Goal: Information Seeking & Learning: Learn about a topic

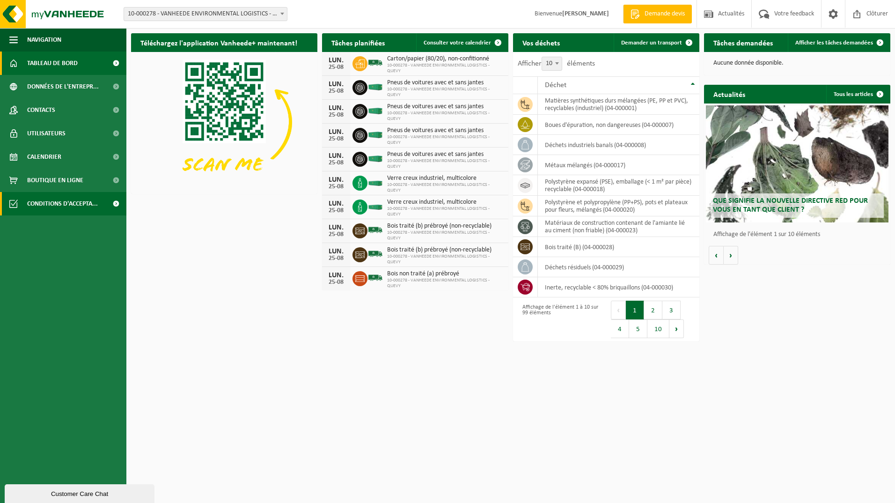
click at [45, 201] on span "Conditions d'accepta..." at bounding box center [62, 203] width 71 height 23
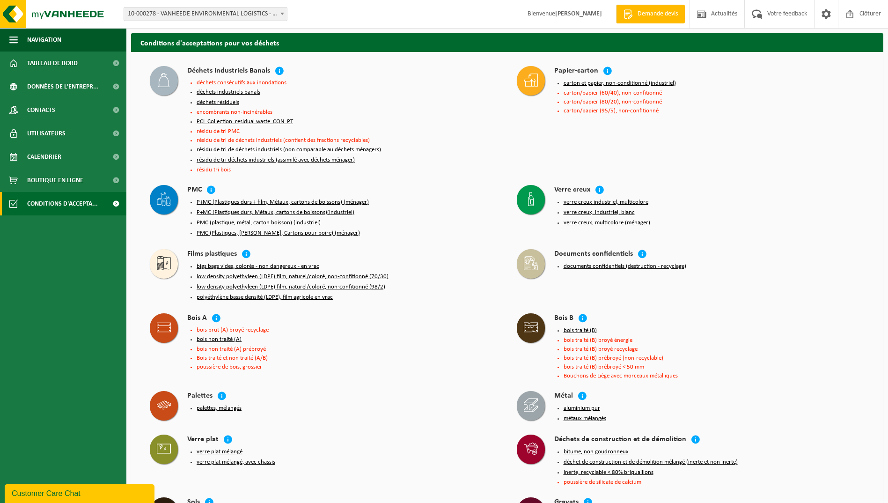
click at [207, 91] on button "déchets industriels banals" at bounding box center [229, 92] width 64 height 7
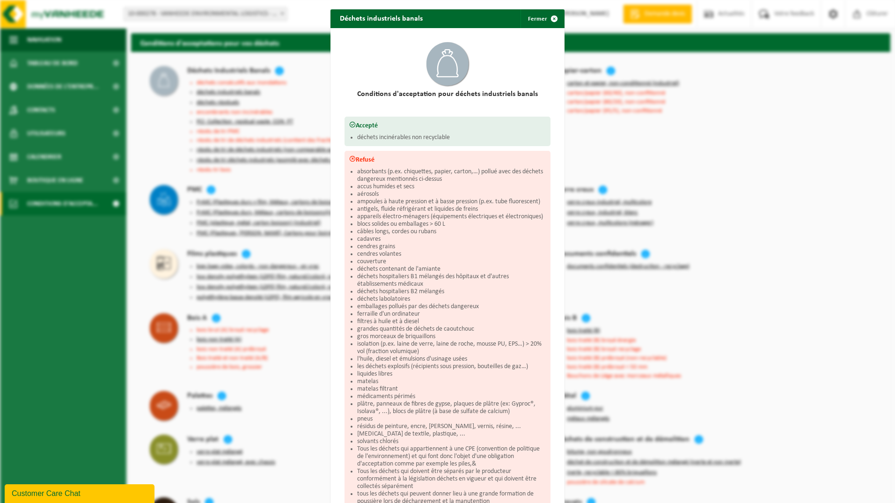
click at [152, 117] on div "Déchets industriels banals Fermer Conditions d'acceptation pour déchets industr…" at bounding box center [447, 251] width 895 height 503
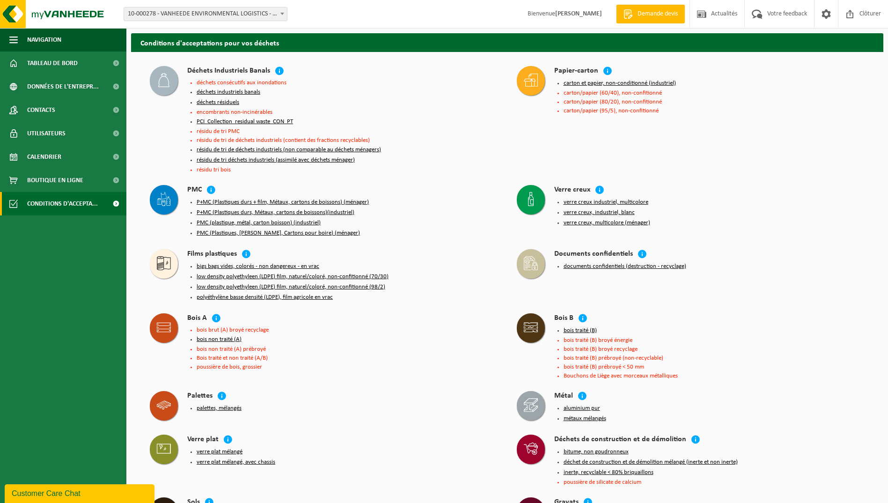
click at [227, 101] on button "déchets résiduels" at bounding box center [218, 102] width 43 height 7
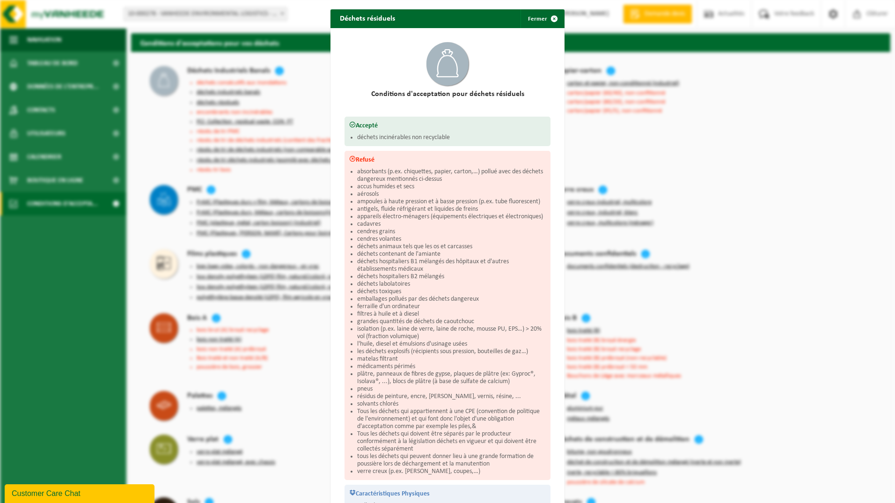
click at [157, 145] on div "Déchets résiduels Fermer Conditions d'acceptation pour déchets résiduels Accept…" at bounding box center [447, 251] width 895 height 503
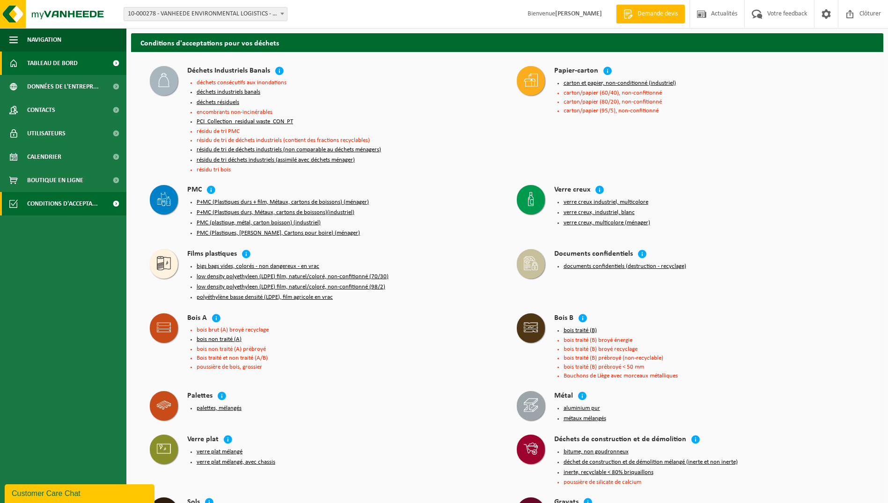
click at [59, 60] on span "Tableau de bord" at bounding box center [52, 63] width 51 height 23
